Goal: Go to known website: Go to known website

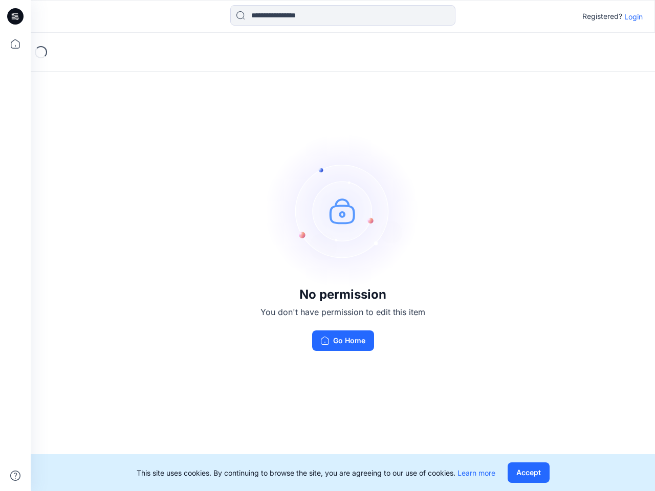
click at [327, 246] on img at bounding box center [342, 210] width 153 height 153
click at [16, 16] on icon at bounding box center [17, 16] width 4 height 1
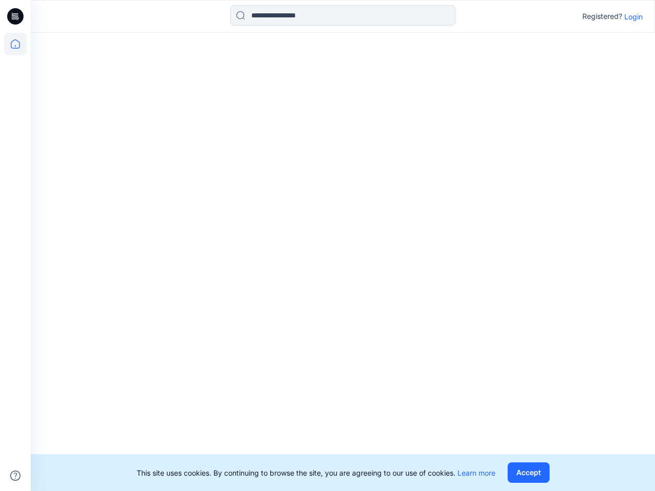
click at [15, 44] on icon at bounding box center [15, 44] width 23 height 23
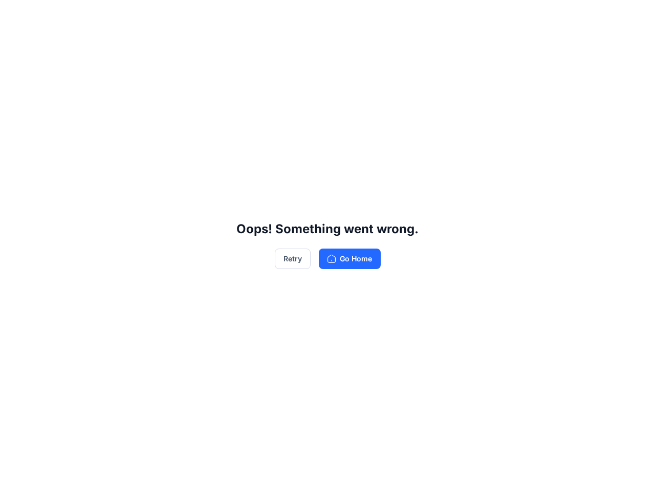
click at [15, 476] on div "Oops! Something went wrong. Retry Go Home" at bounding box center [327, 245] width 655 height 491
click at [343, 15] on div "Oops! Something went wrong. Retry Go Home" at bounding box center [327, 245] width 655 height 491
click at [633, 16] on div "Oops! Something went wrong. Retry Go Home" at bounding box center [327, 245] width 655 height 491
click at [528, 473] on div "Oops! Something went wrong. Retry Go Home" at bounding box center [327, 245] width 655 height 491
